Goal: Task Accomplishment & Management: Manage account settings

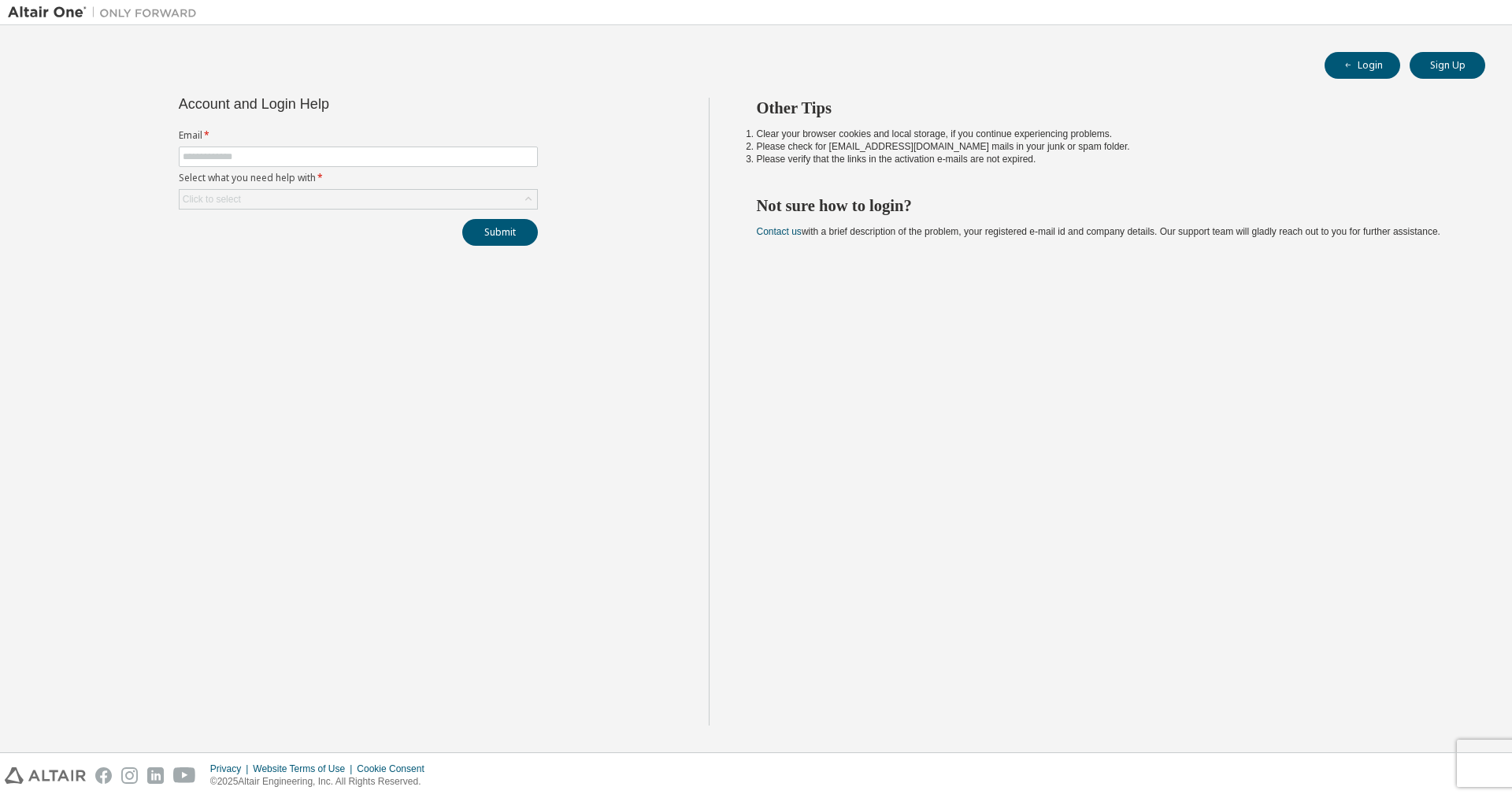
click at [935, 162] on li "Please verify that the links in the activation e-mails are not expired." at bounding box center [1107, 159] width 701 height 13
click at [457, 154] on input "text" at bounding box center [358, 157] width 351 height 13
type input "**********"
click at [320, 201] on div "Click to select" at bounding box center [358, 200] width 358 height 19
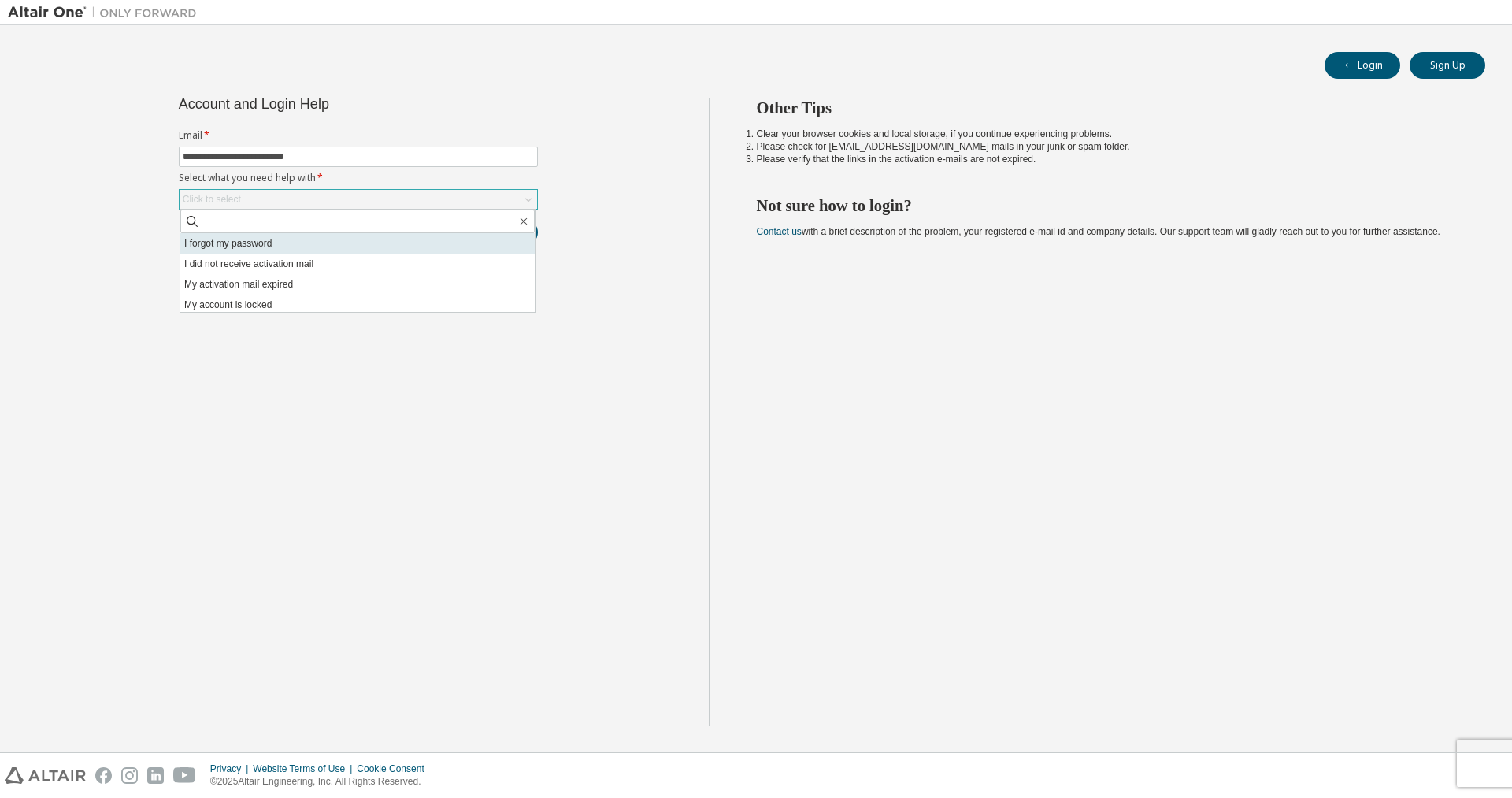
click at [292, 249] on li "I forgot my password" at bounding box center [357, 243] width 355 height 20
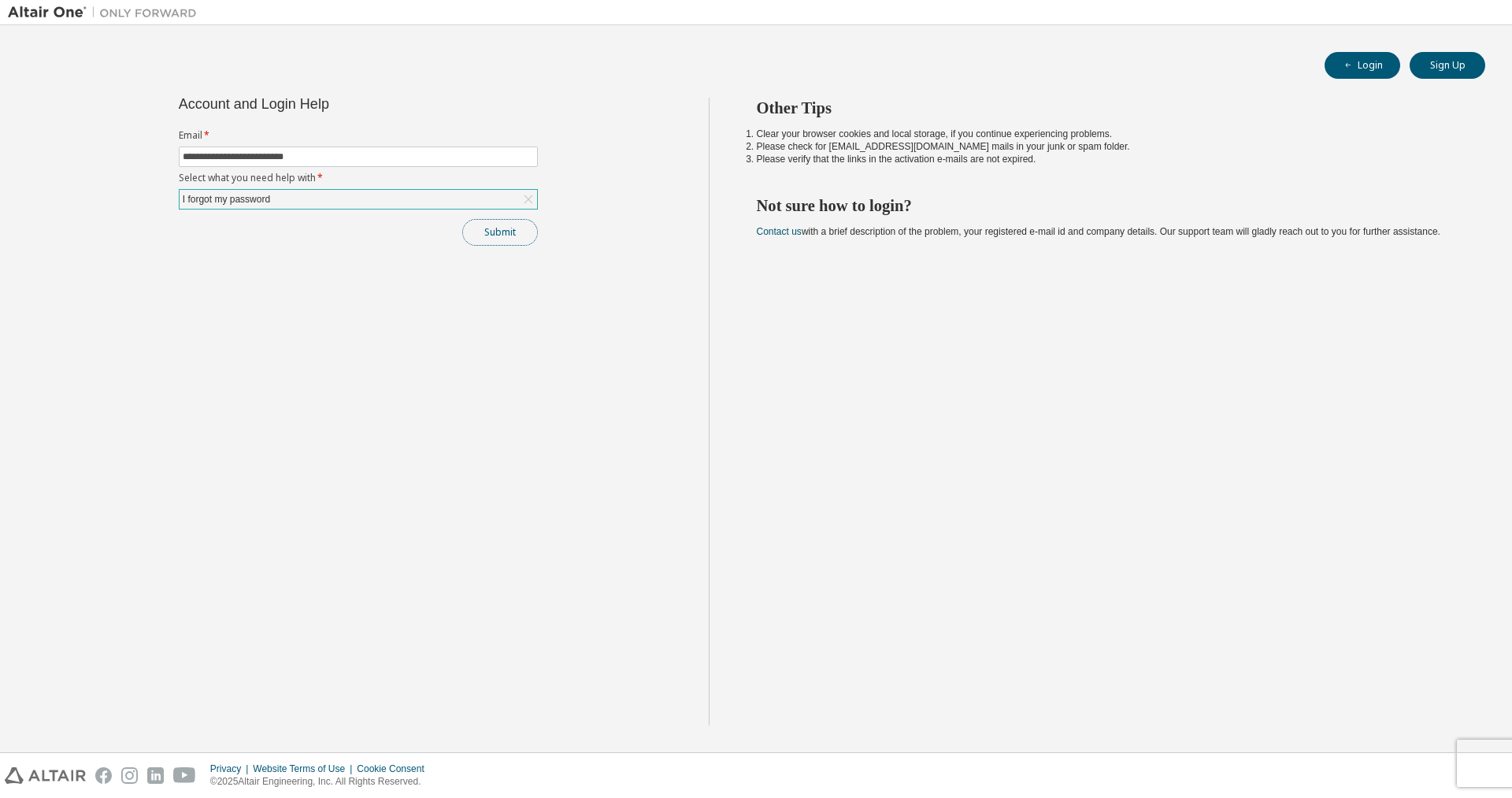
click at [495, 238] on button "Submit" at bounding box center [500, 232] width 76 height 27
click at [508, 238] on button "Submit" at bounding box center [500, 232] width 76 height 27
click at [1092, 479] on div "Other Tips Clear your browser cookies and local storage, if you continue experi…" at bounding box center [1107, 411] width 796 height 628
click at [1472, 760] on div "Privacy Website Terms of Use Cookie Consent © 2025 Altair Engineering, Inc. All…" at bounding box center [756, 775] width 1512 height 45
click at [1478, 771] on div "Privacy Website Terms of Use Cookie Consent © 2025 Altair Engineering, Inc. All…" at bounding box center [756, 775] width 1512 height 45
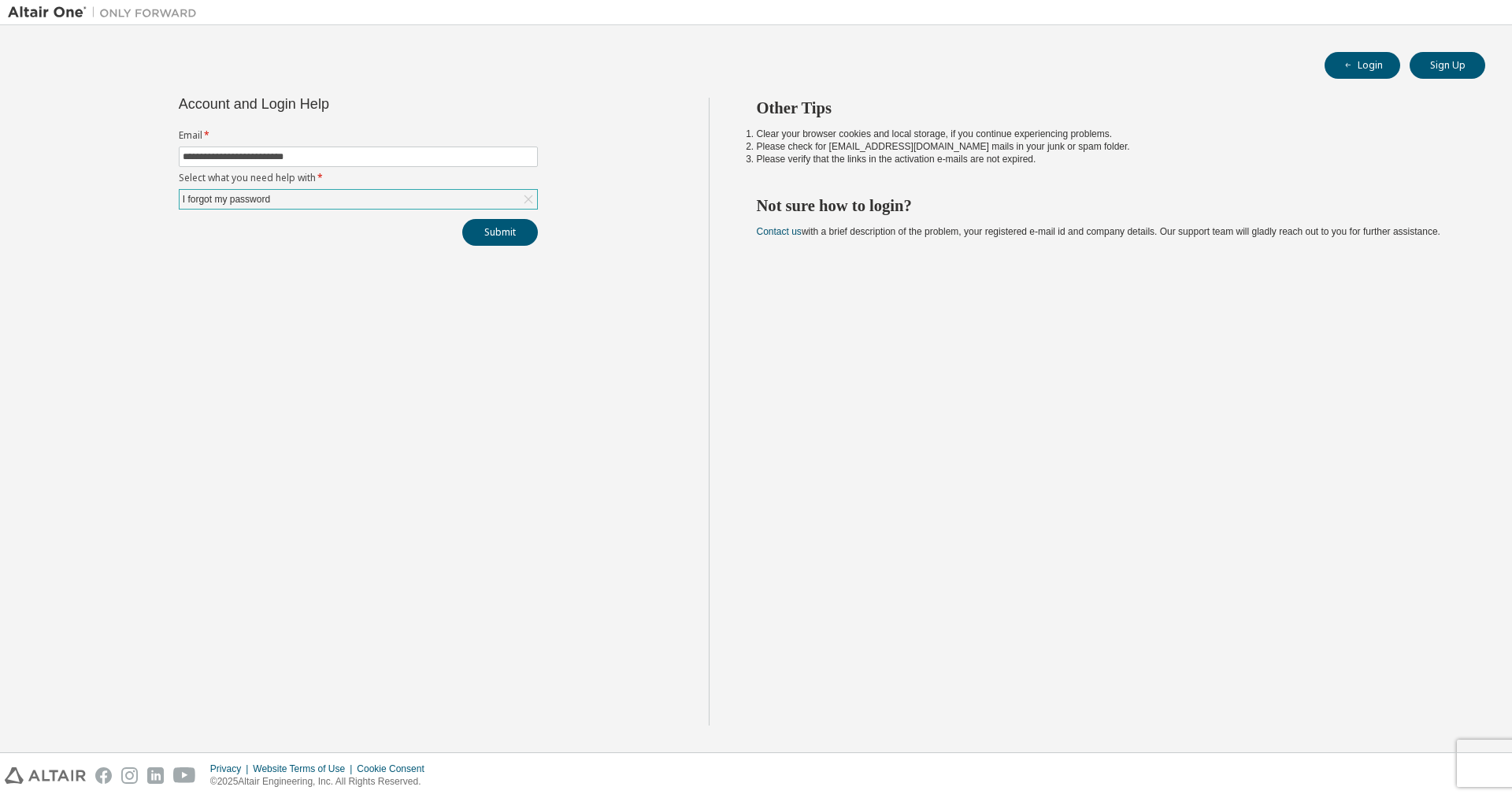
click at [1220, 453] on div "Other Tips Clear your browser cookies and local storage, if you continue experi…" at bounding box center [1107, 411] width 796 height 628
click at [1053, 473] on div "Other Tips Clear your browser cookies and local storage, if you continue experi…" at bounding box center [1107, 411] width 796 height 628
